Goal: Transaction & Acquisition: Book appointment/travel/reservation

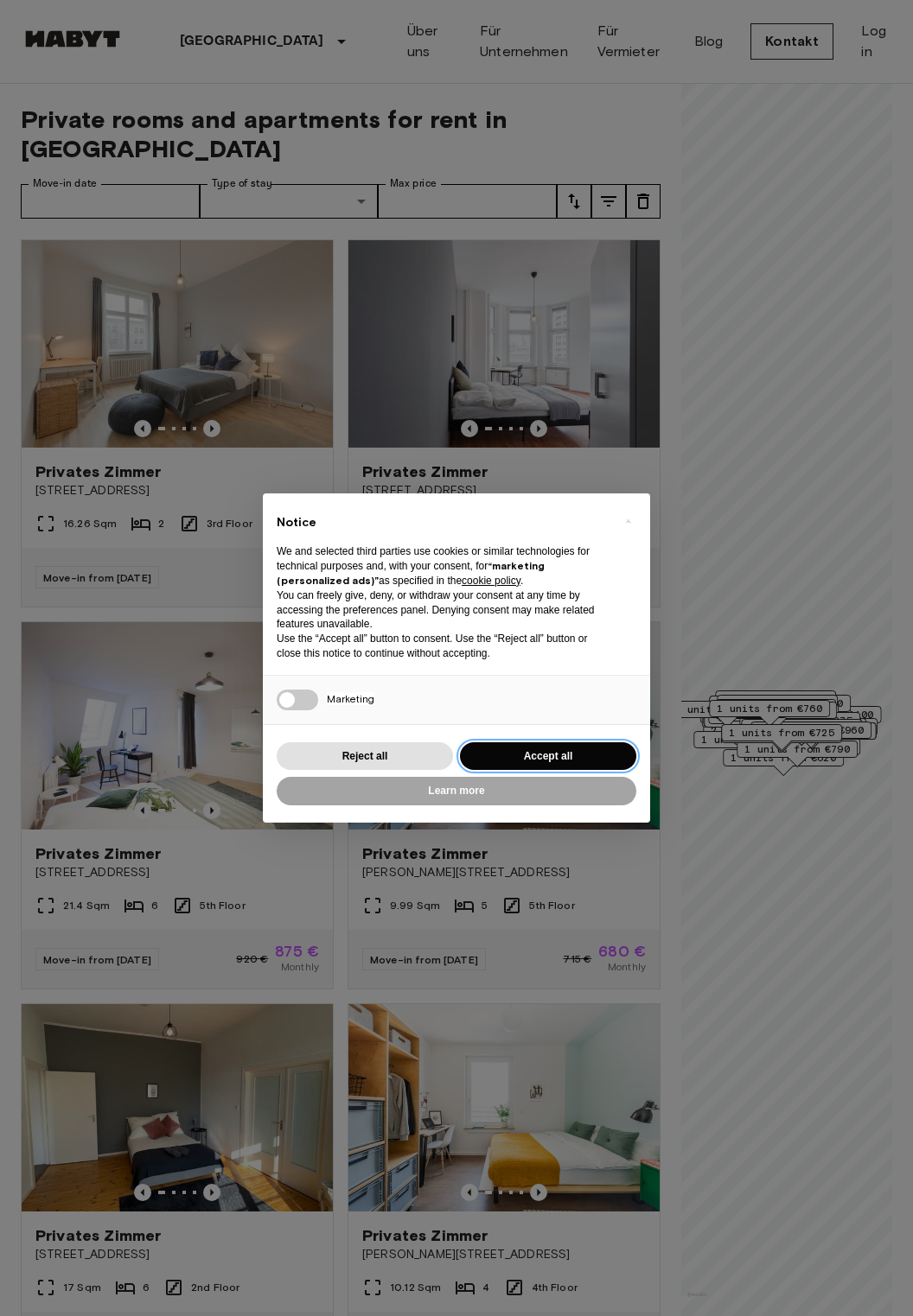
click at [503, 757] on button "Accept all" at bounding box center [548, 757] width 176 height 29
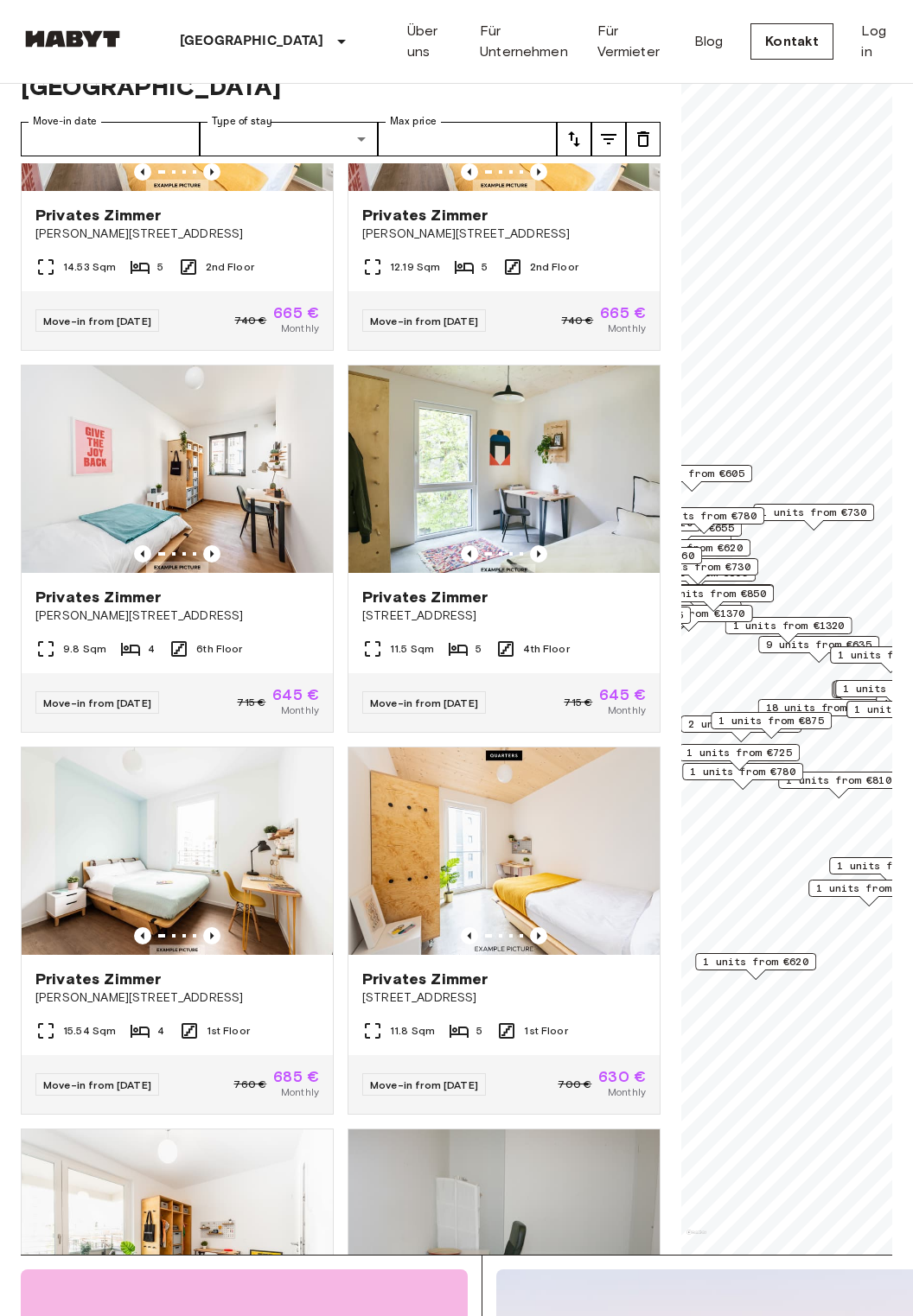
scroll to position [3634, 0]
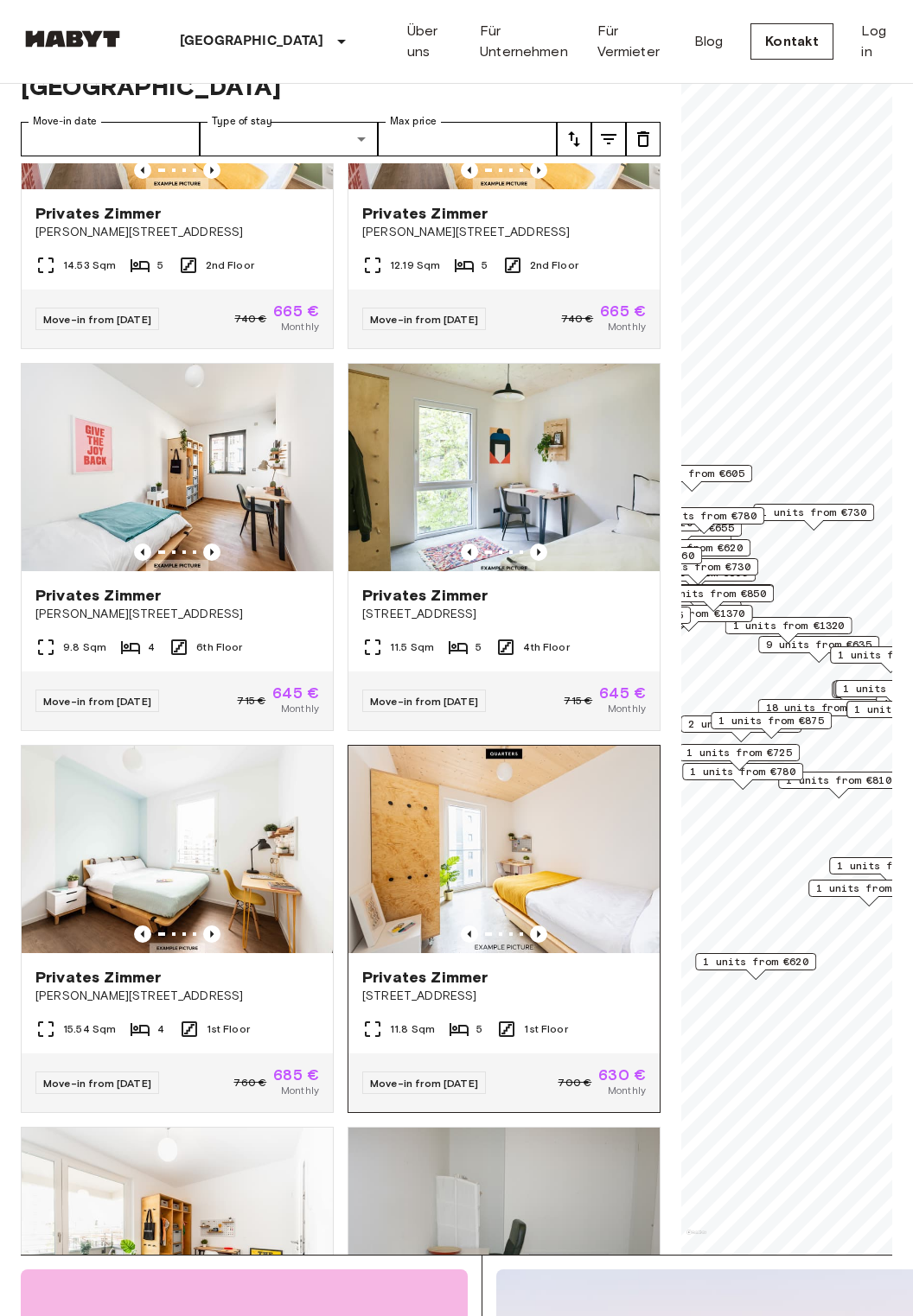
click at [410, 825] on img at bounding box center [504, 850] width 311 height 208
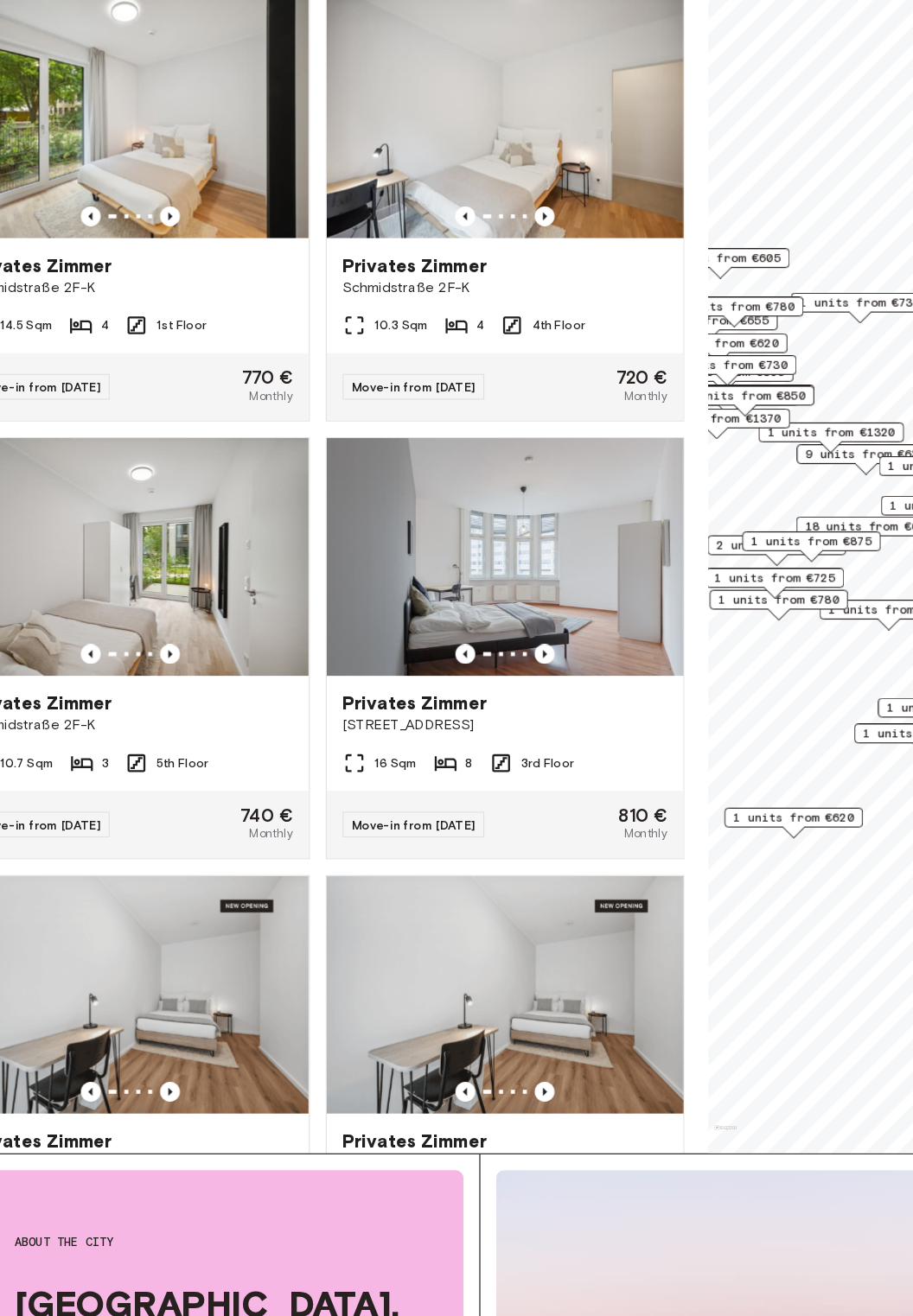
scroll to position [5660, 0]
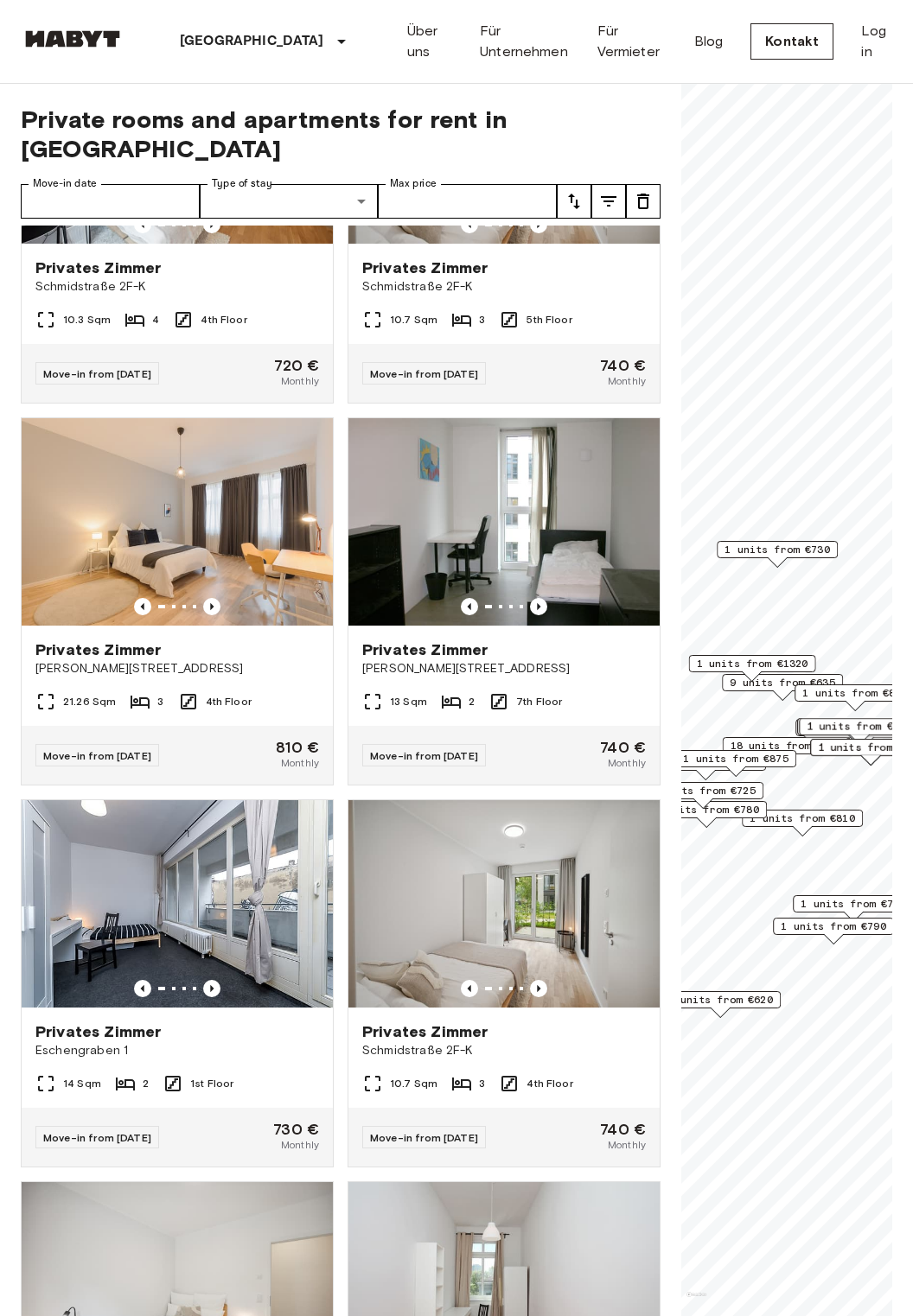
scroll to position [5178, 0]
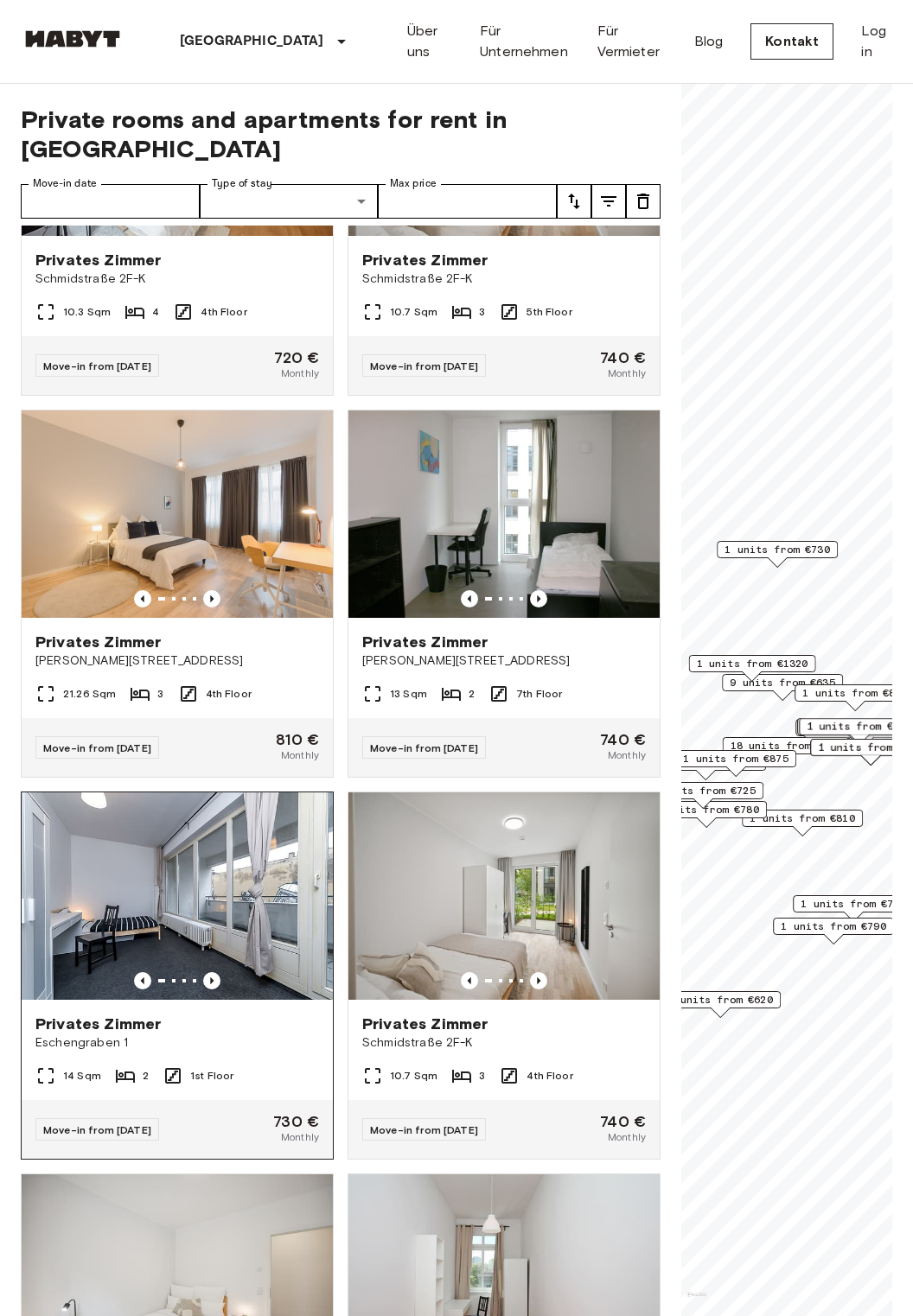
click at [116, 855] on img at bounding box center [177, 897] width 311 height 208
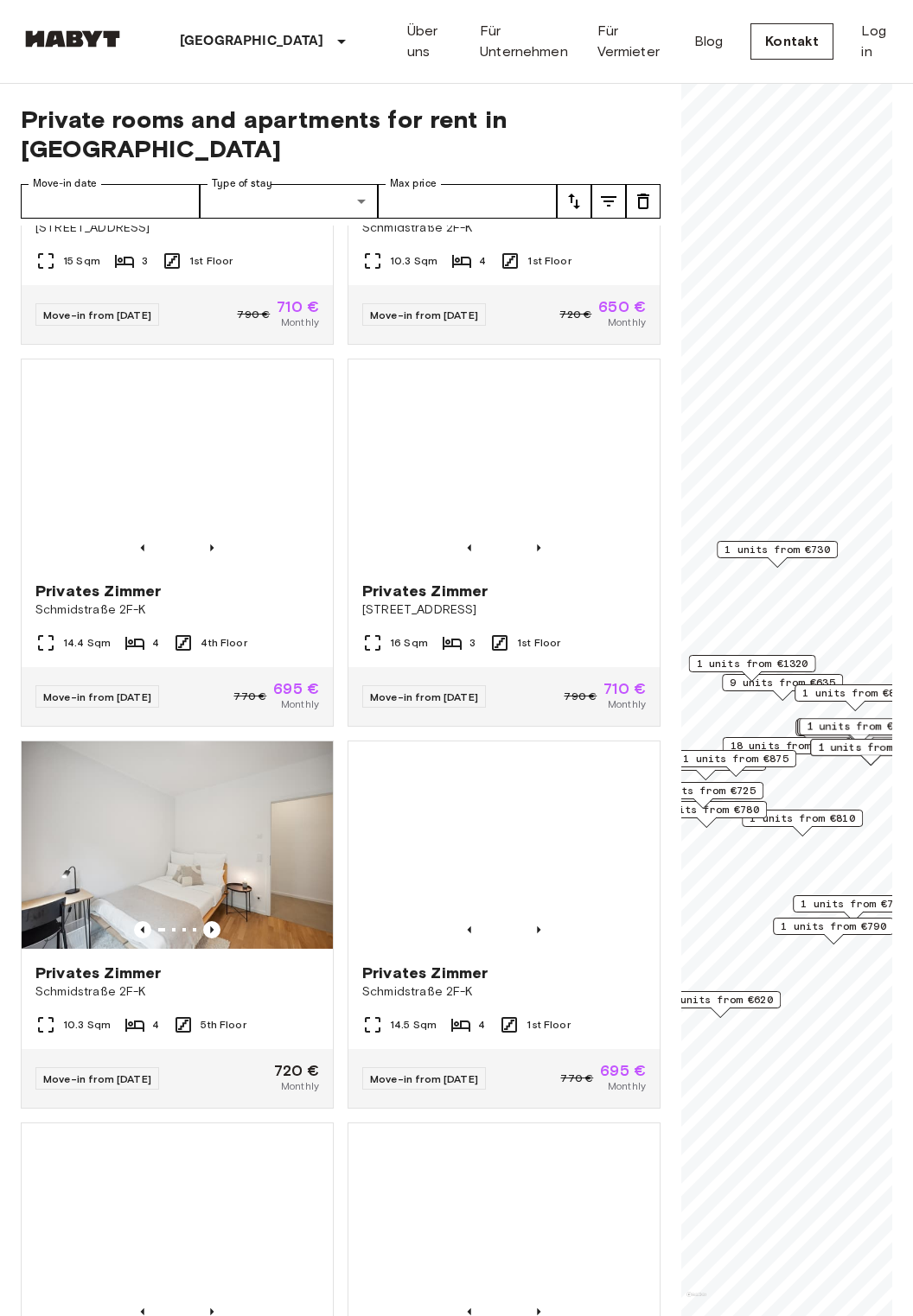
scroll to position [1405, 0]
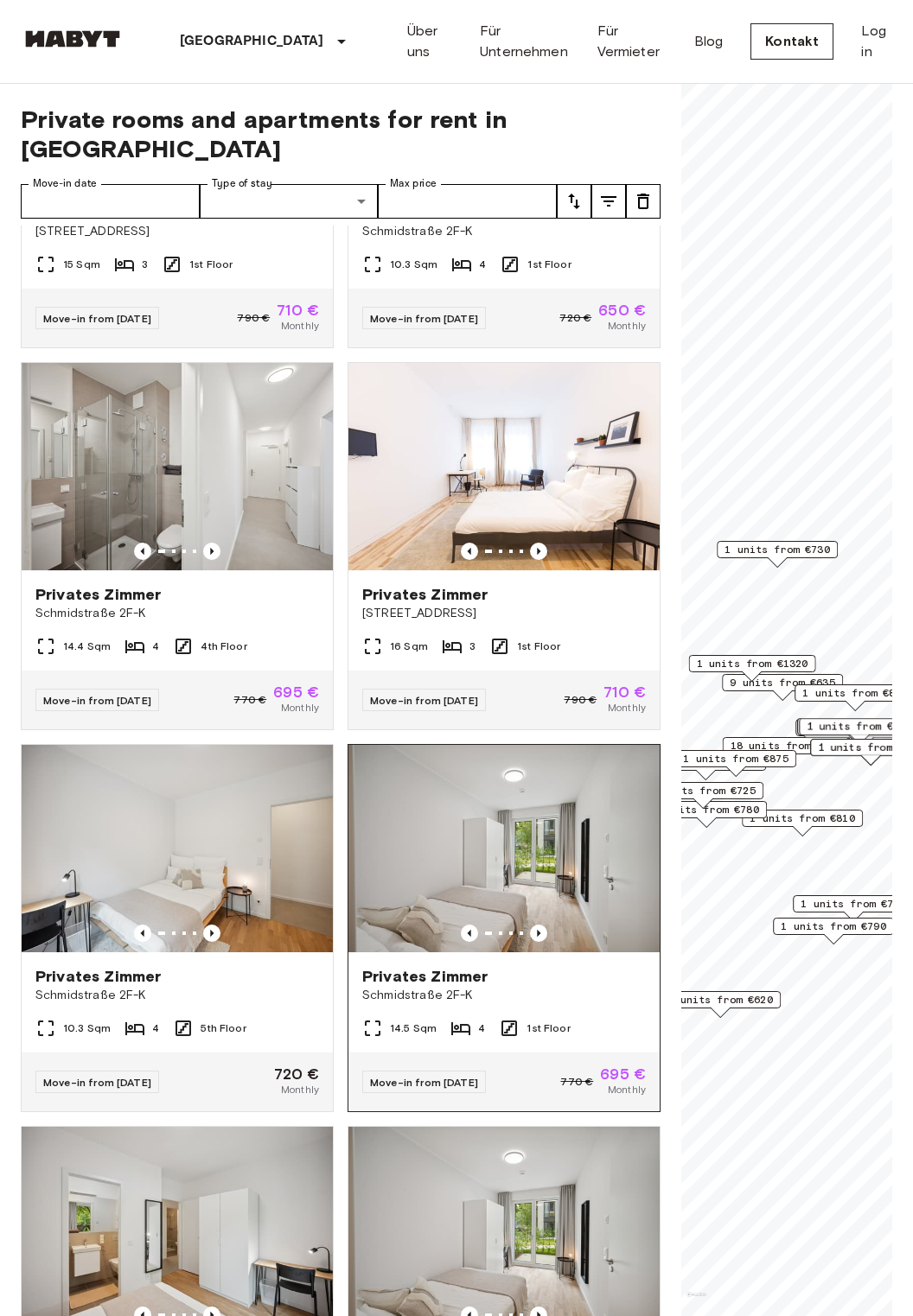
click at [606, 880] on img at bounding box center [504, 849] width 311 height 208
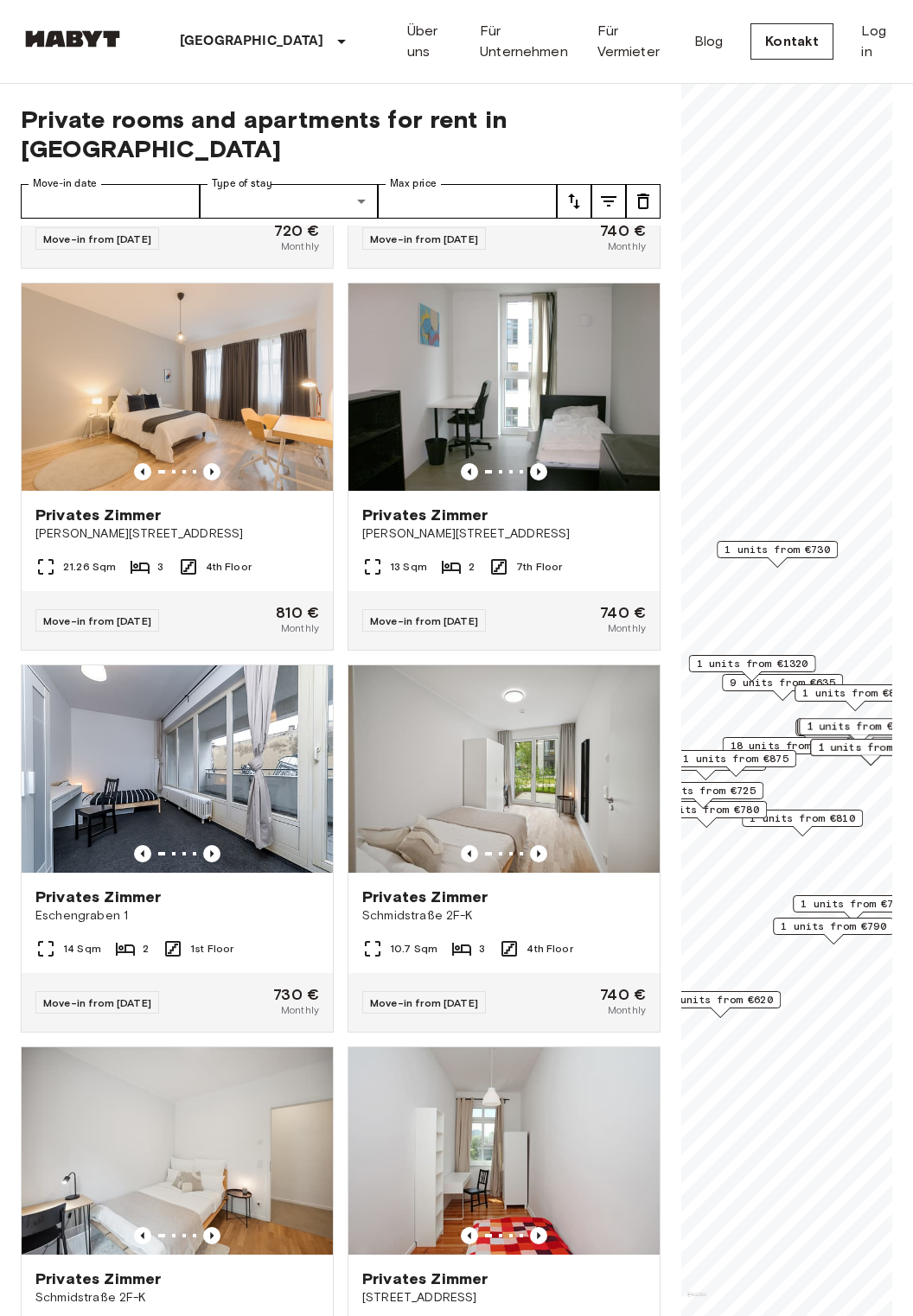
scroll to position [5307, 0]
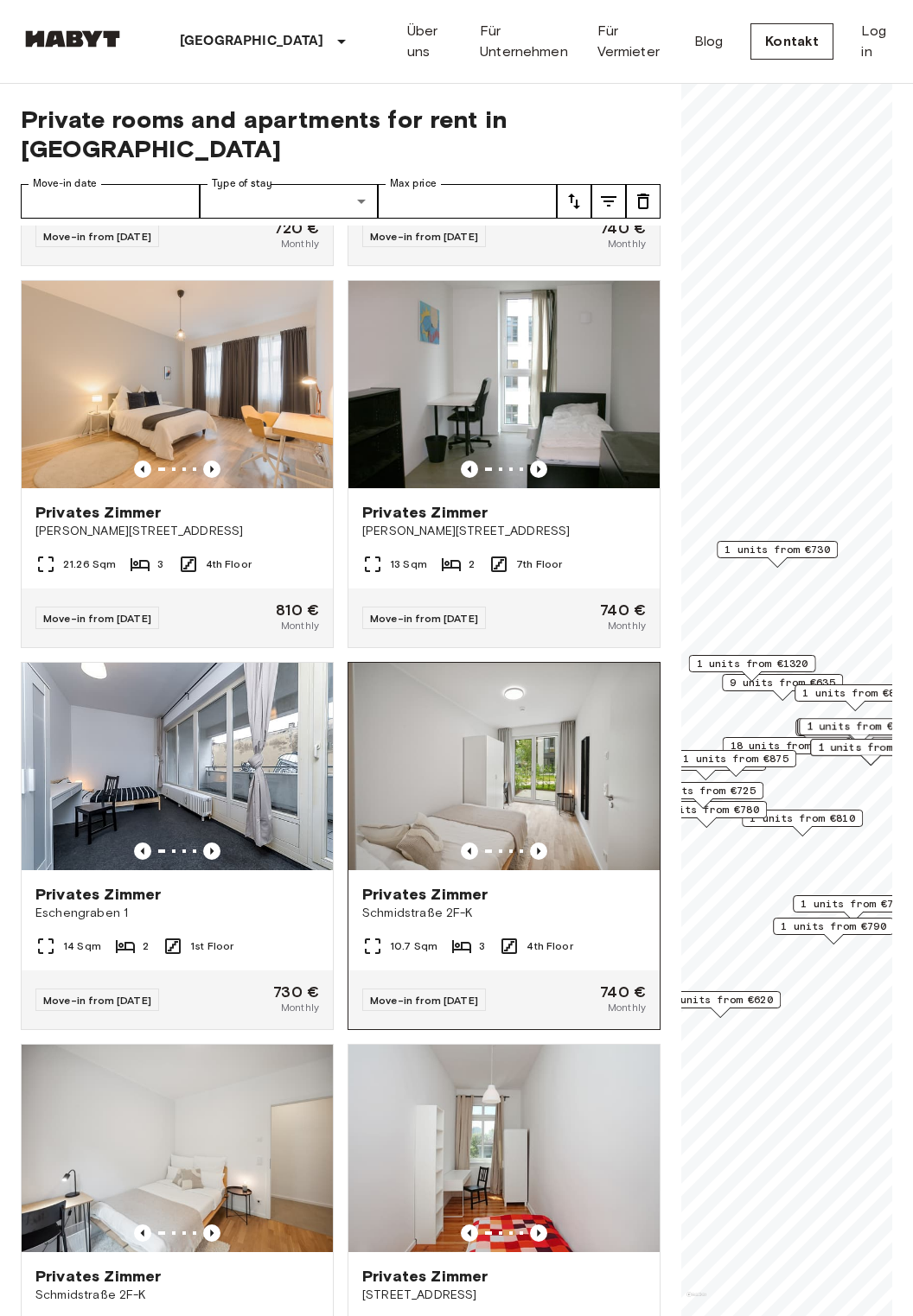
click at [467, 993] on span "Move-in from [DATE]" at bounding box center [424, 1000] width 108 height 13
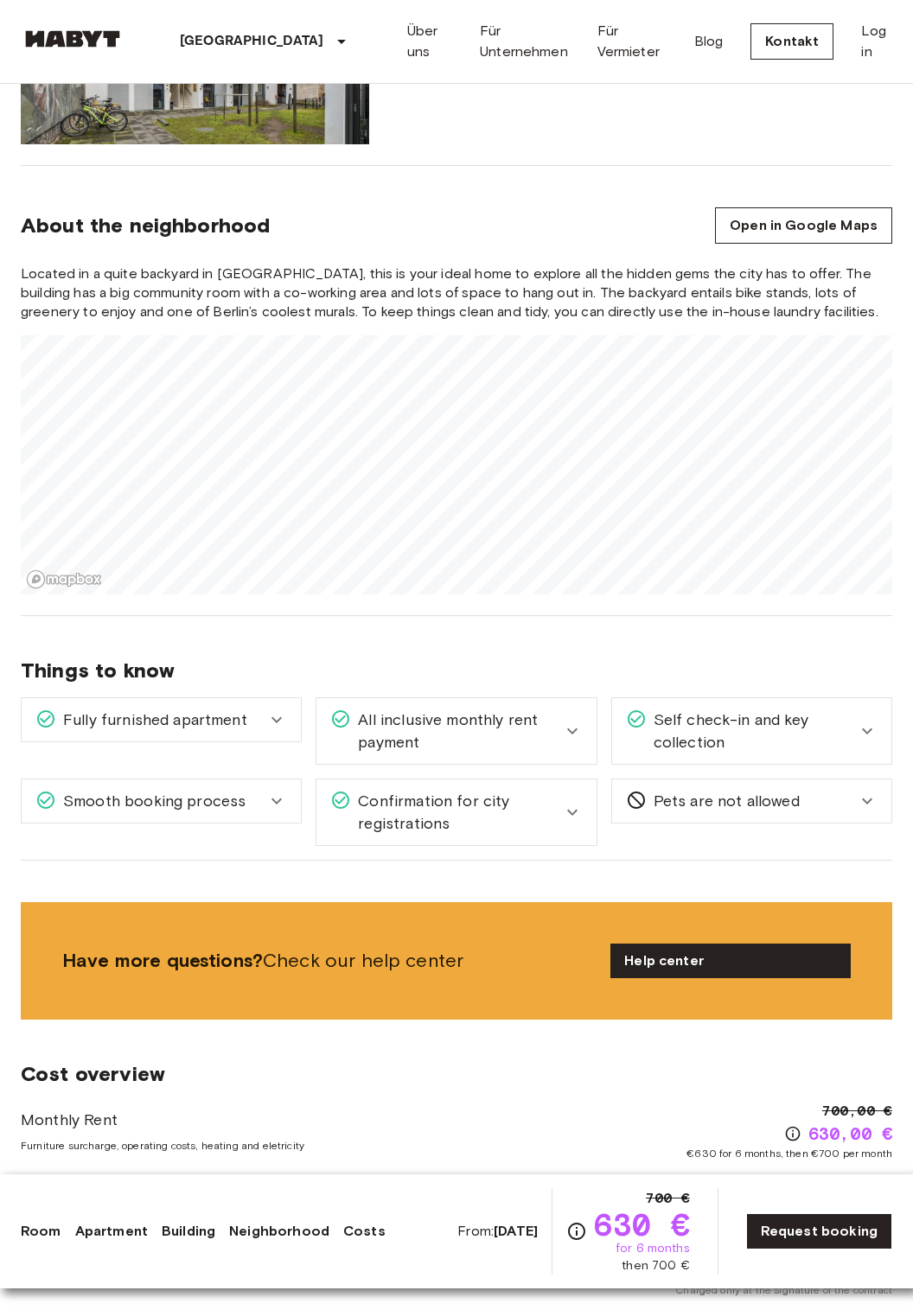
scroll to position [1788, 0]
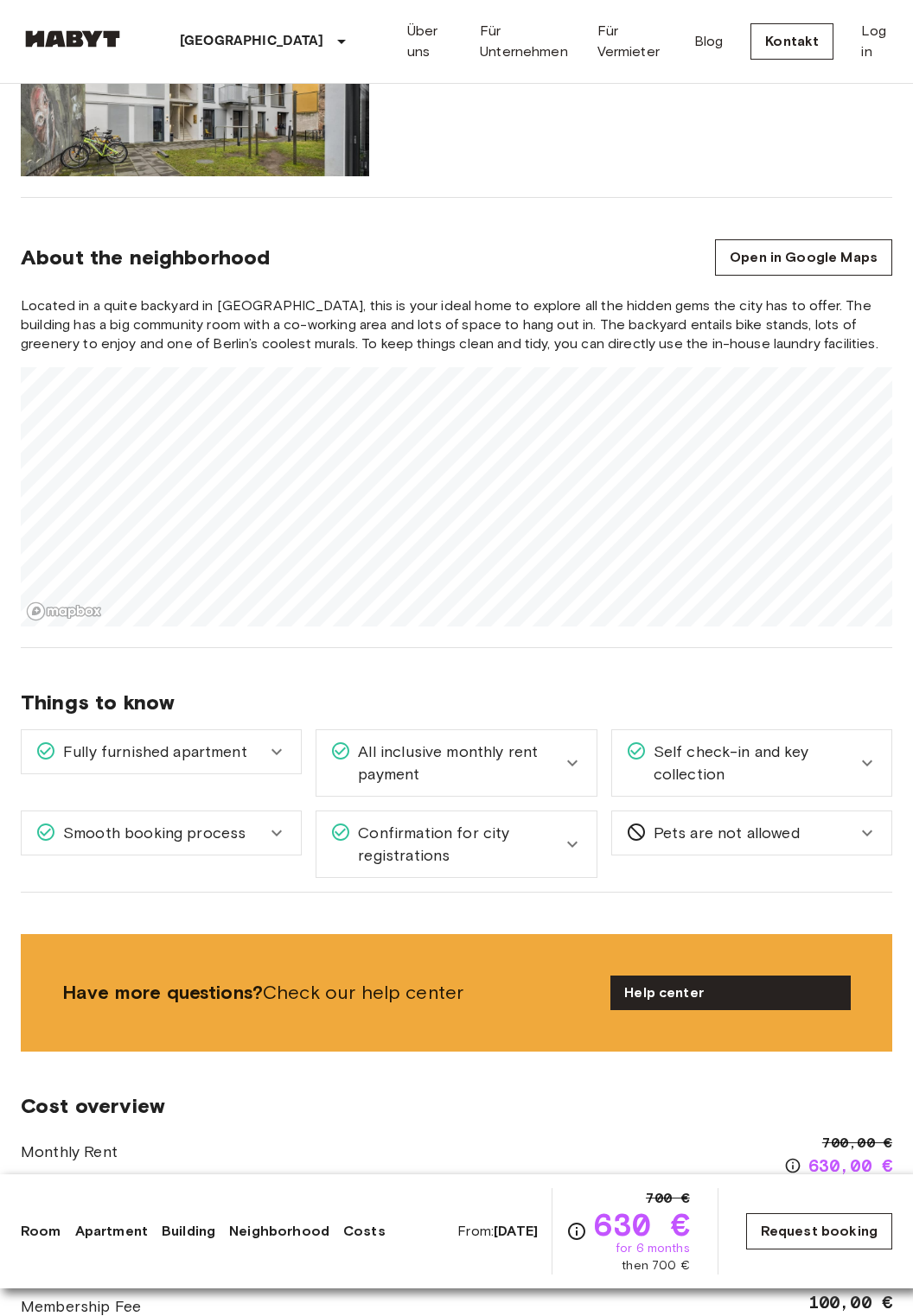
click at [823, 1230] on link "Request booking" at bounding box center [819, 1231] width 146 height 36
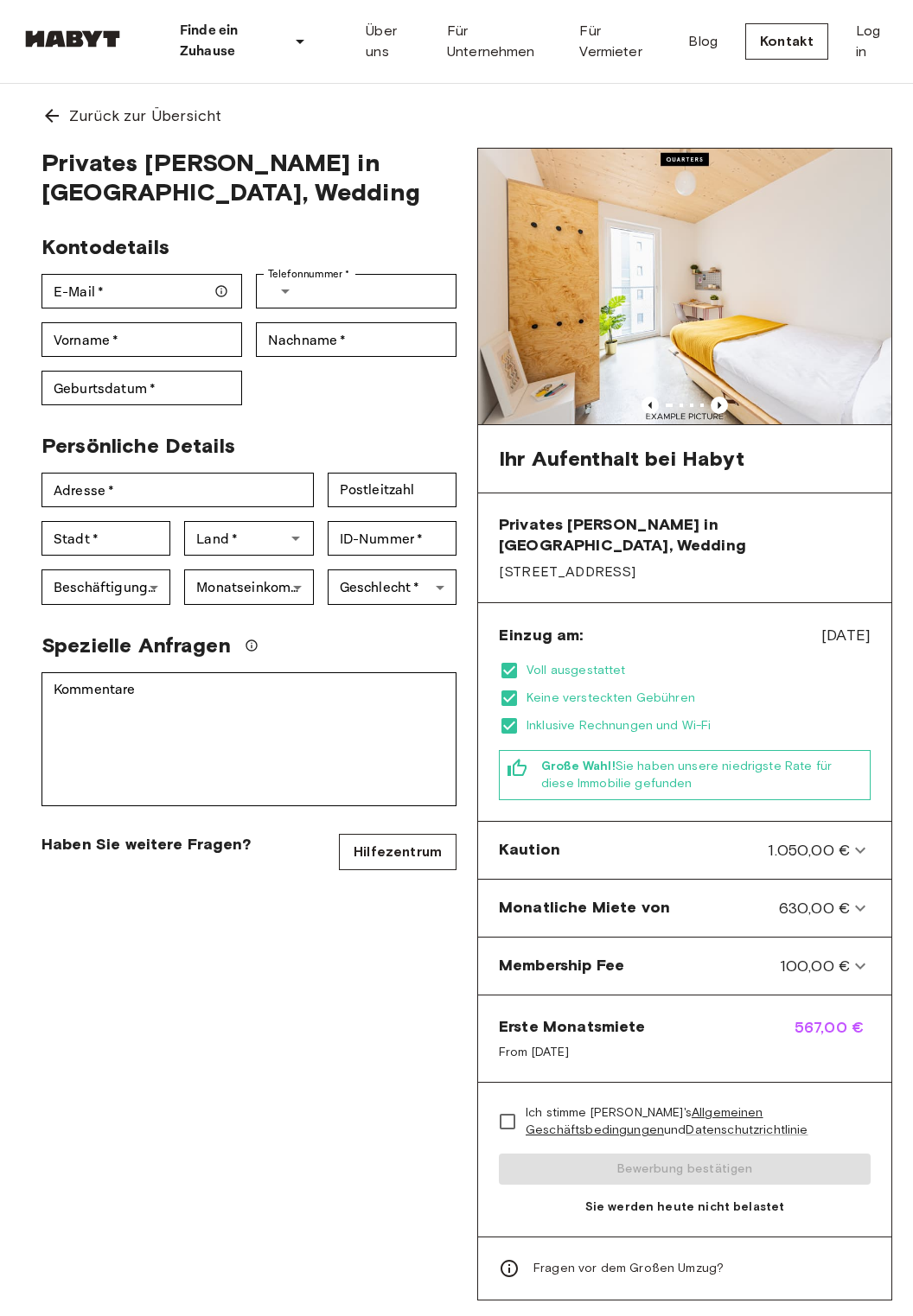
click at [544, 325] on img at bounding box center [685, 286] width 413 height 276
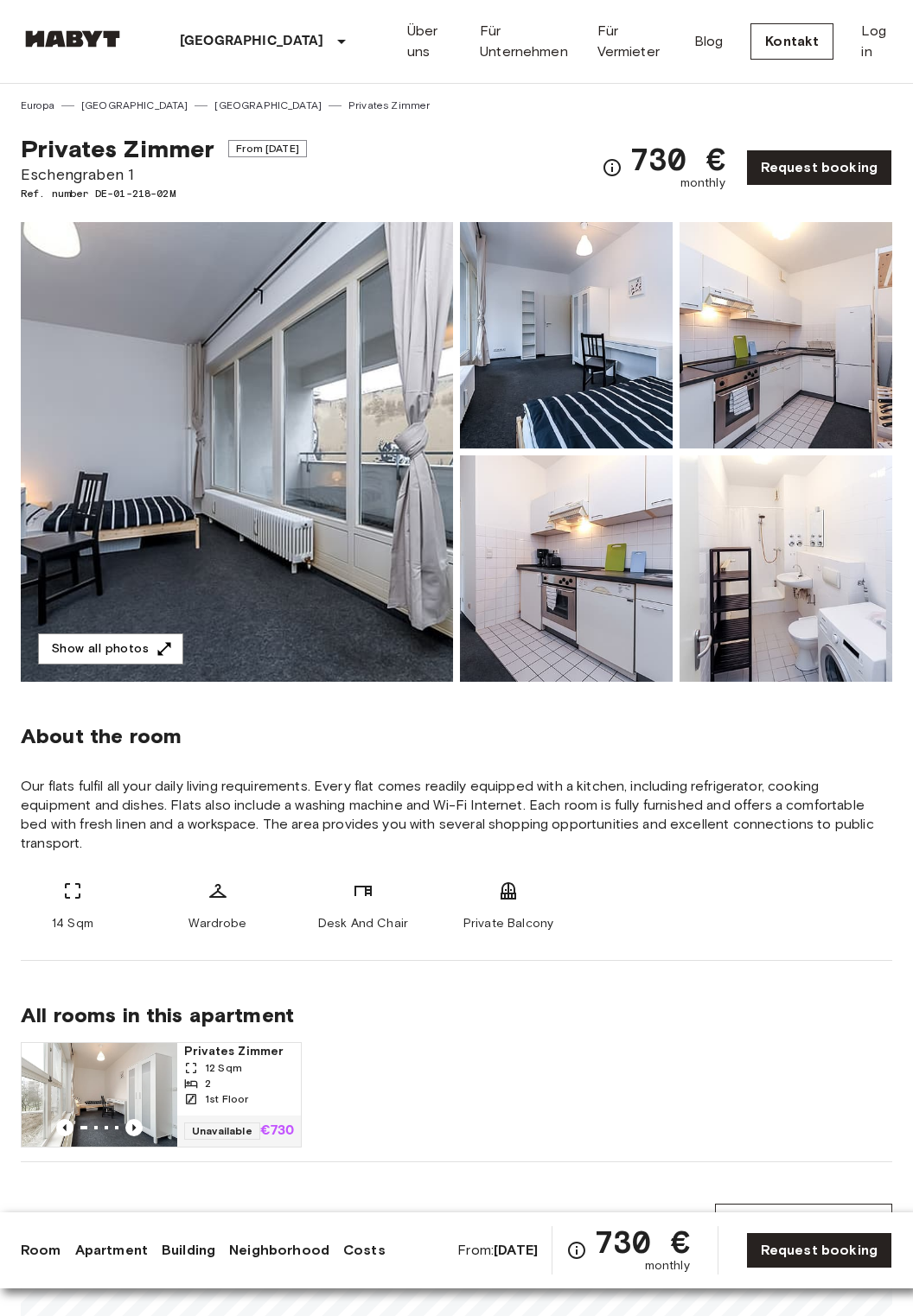
click at [756, 1097] on div "Privates Zimmer 12 Sqm 2 1st Floor Unavailable €730" at bounding box center [450, 1088] width 885 height 119
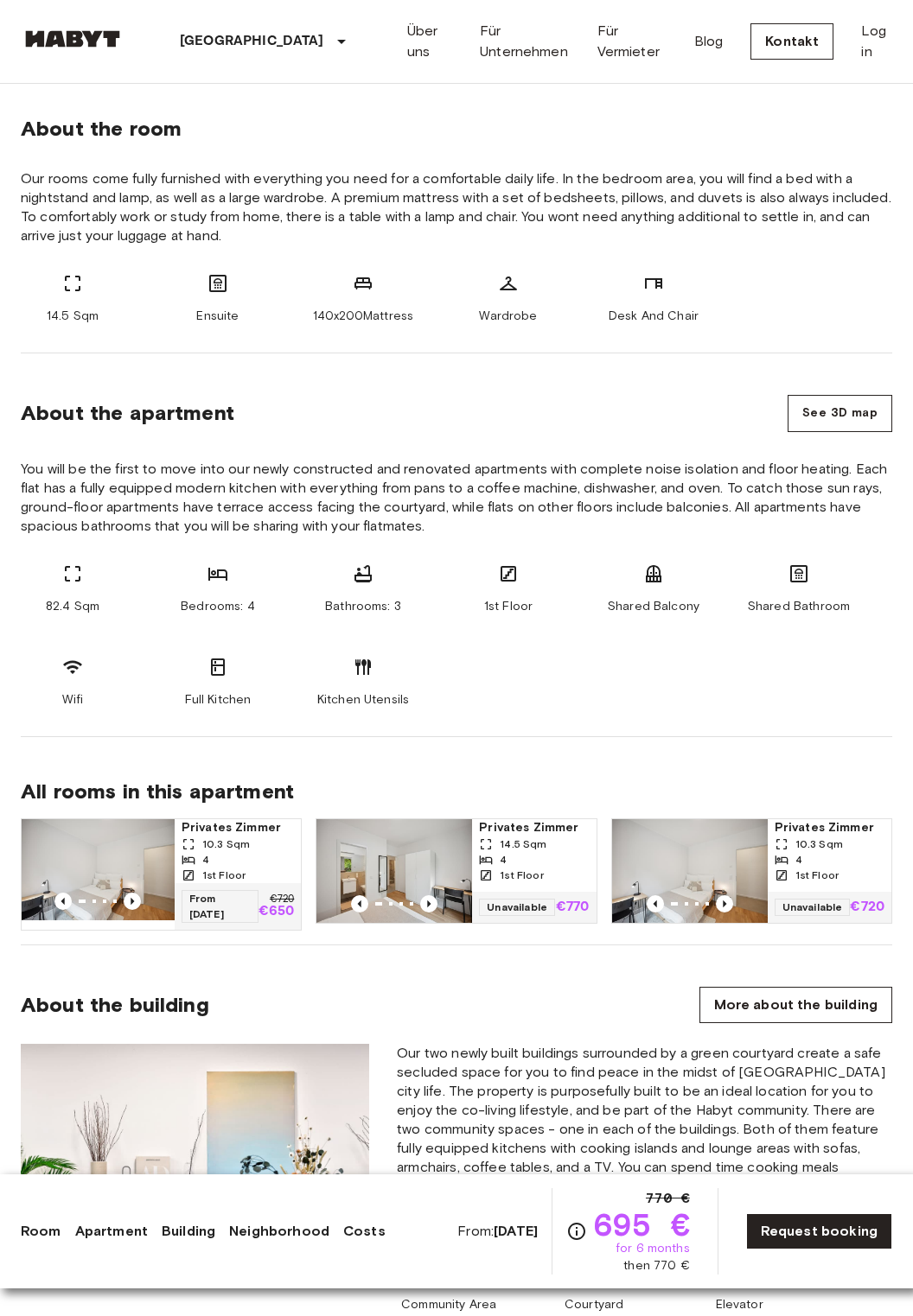
scroll to position [628, 0]
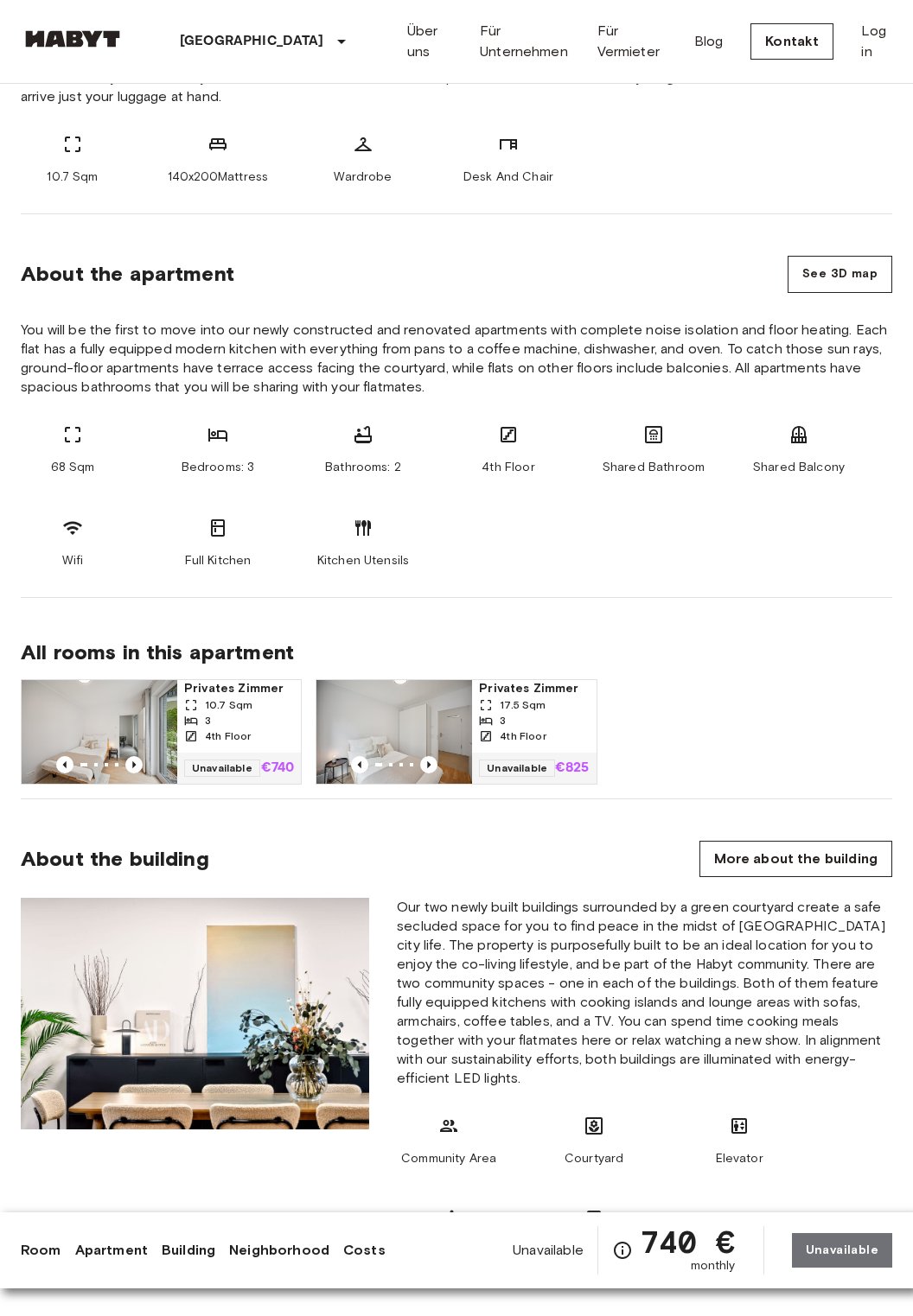
scroll to position [758, 0]
